Goal: Share content

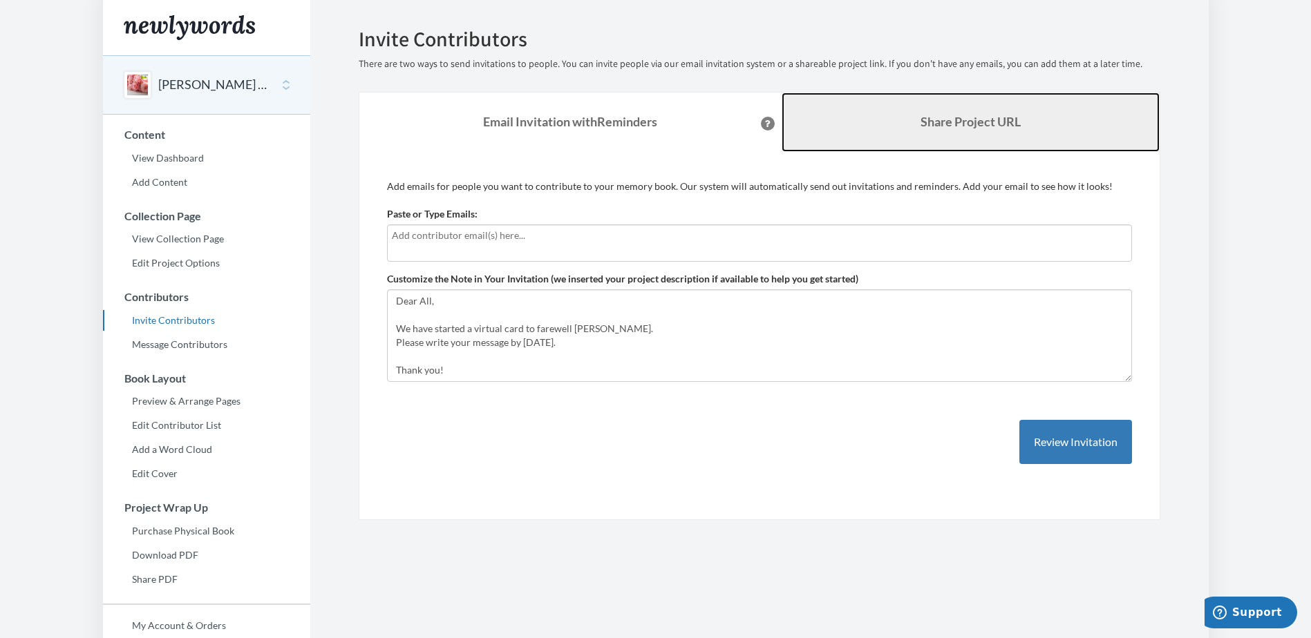
click at [946, 115] on b "Share Project URL" at bounding box center [970, 121] width 100 height 15
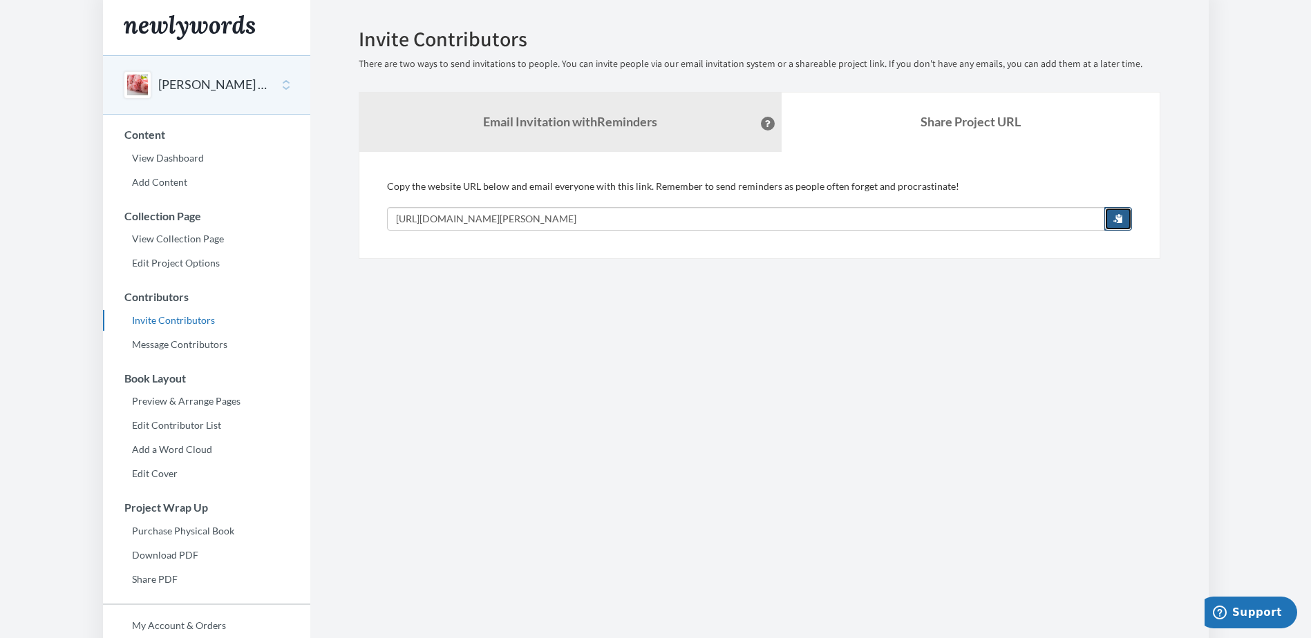
click at [1117, 214] on span "button" at bounding box center [1118, 219] width 10 height 10
click at [1119, 214] on span "button" at bounding box center [1118, 219] width 10 height 10
click at [880, 426] on section "Emails have been sent! Invite Contributors There are two ways to send invitatio…" at bounding box center [759, 378] width 898 height 756
